Goal: Task Accomplishment & Management: Complete application form

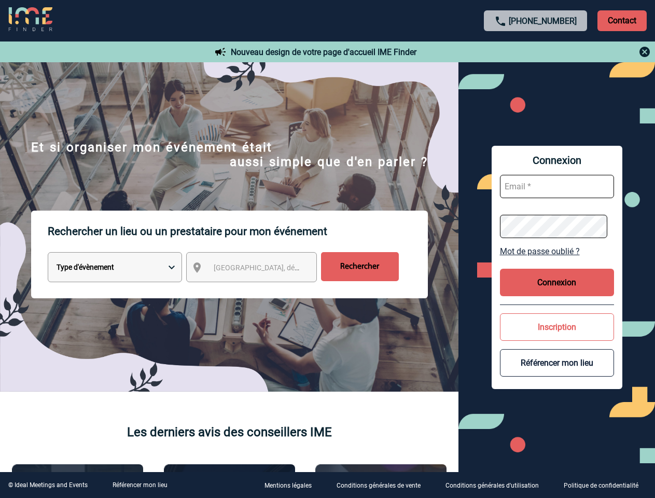
click at [327, 249] on p "Rechercher un lieu ou un prestataire pour mon événement" at bounding box center [238, 232] width 380 height 42
click at [622, 20] on p "Contact" at bounding box center [622, 20] width 49 height 21
click at [536, 52] on div at bounding box center [536, 52] width 231 height 12
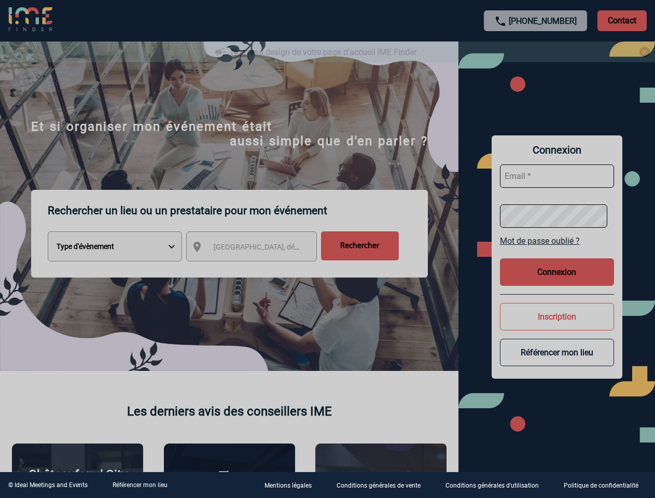
click at [261, 269] on div at bounding box center [327, 249] width 655 height 498
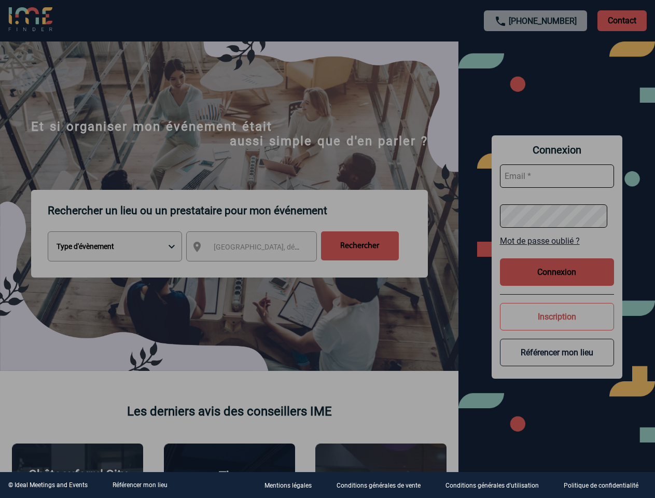
click at [557, 251] on div at bounding box center [327, 249] width 655 height 498
click at [557, 282] on div at bounding box center [327, 249] width 655 height 498
click at [557, 327] on div at bounding box center [327, 249] width 655 height 498
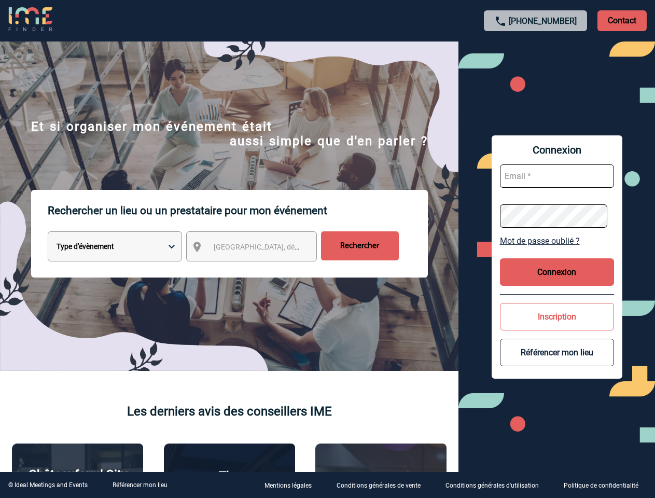
click at [557, 363] on button "Référencer mon lieu" at bounding box center [557, 352] width 114 height 27
click at [140, 485] on link "Référencer mon lieu" at bounding box center [140, 484] width 55 height 7
